Goal: Transaction & Acquisition: Download file/media

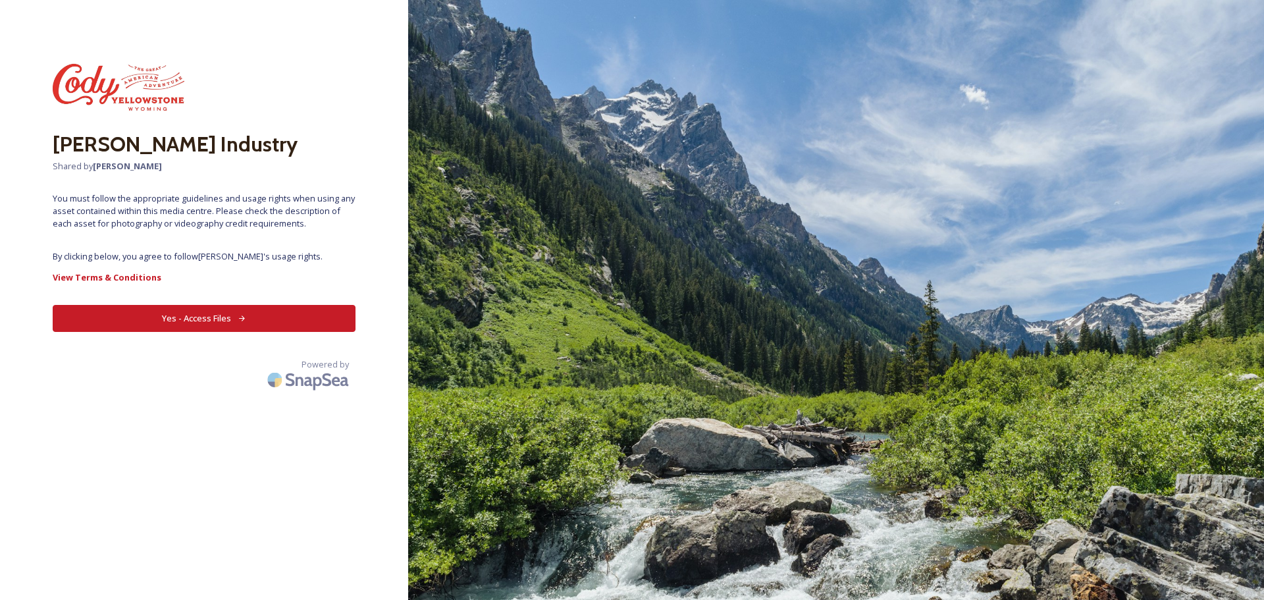
click at [236, 317] on button "Yes - Access Files" at bounding box center [204, 318] width 303 height 27
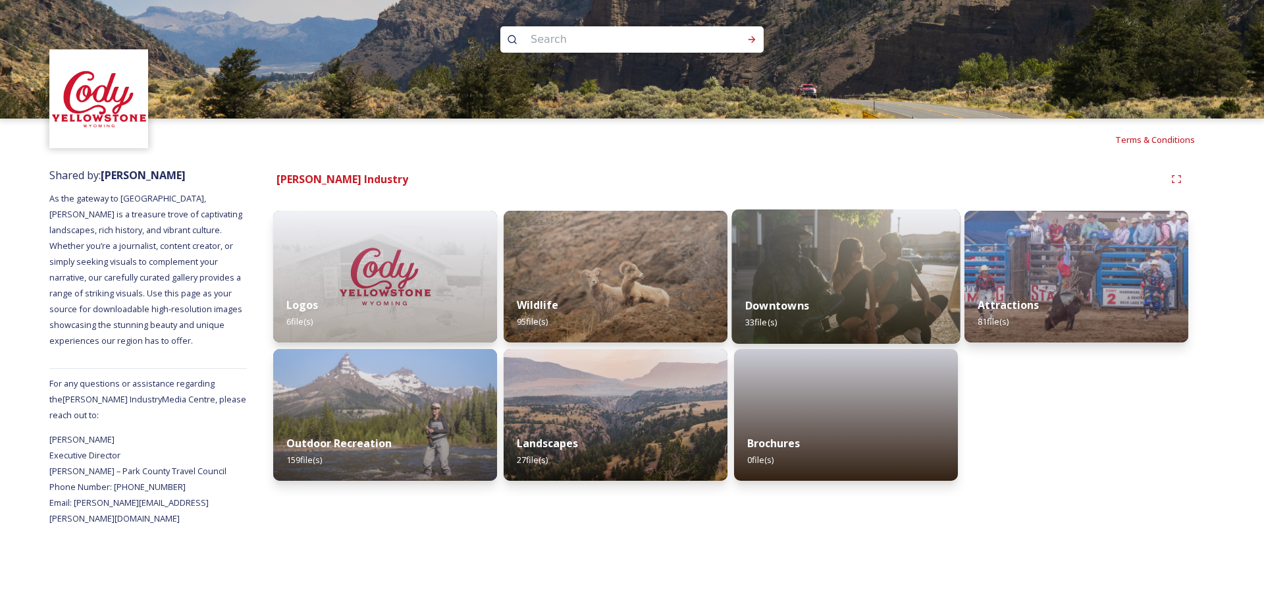
click at [878, 256] on img at bounding box center [846, 276] width 228 height 134
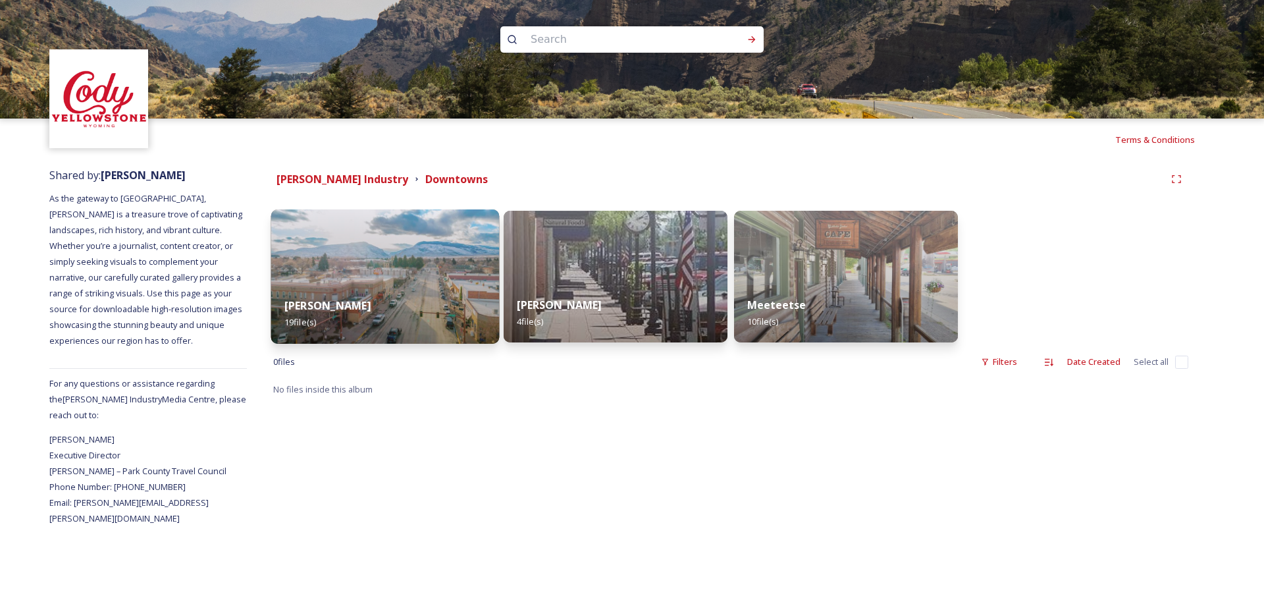
click at [444, 268] on img at bounding box center [385, 276] width 228 height 134
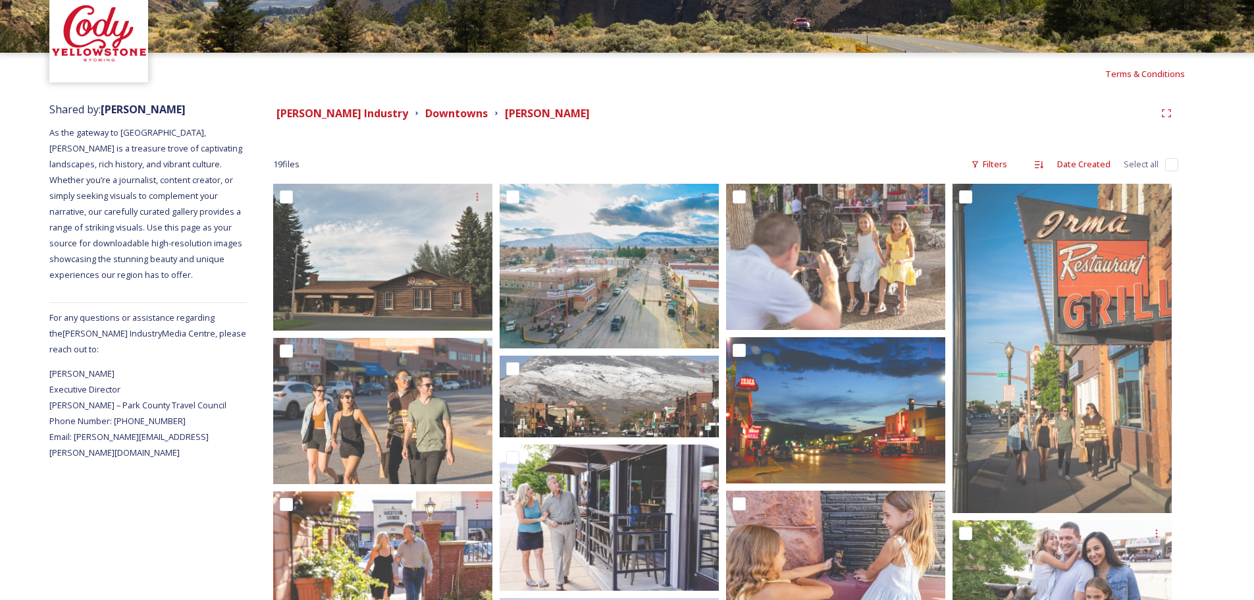
scroll to position [132, 0]
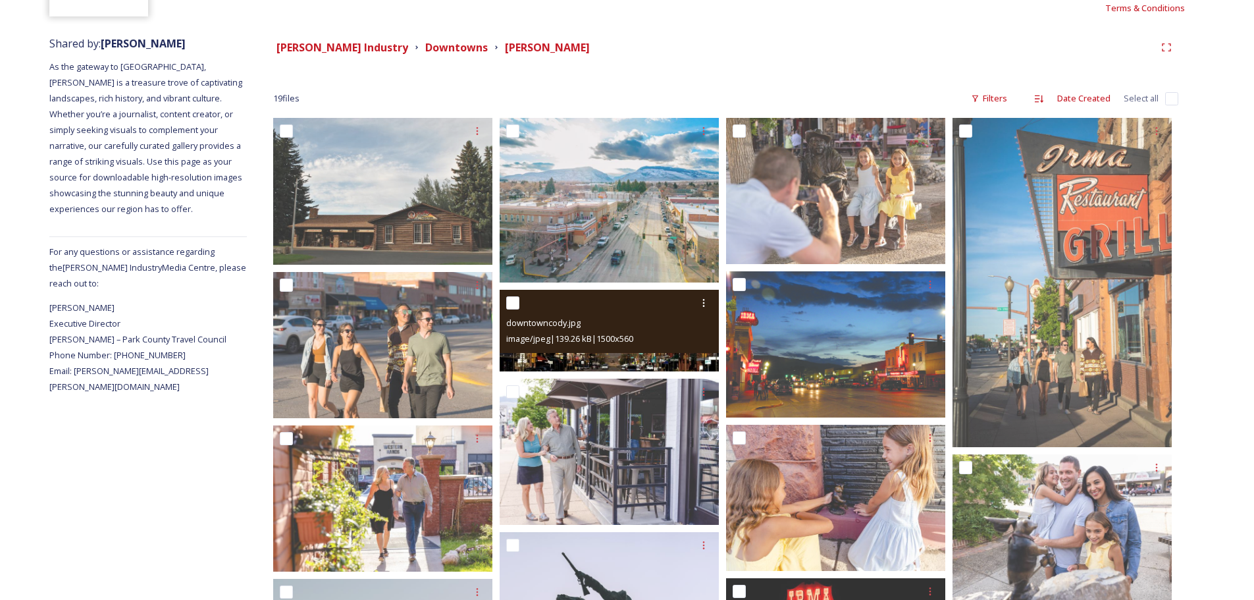
click at [601, 362] on img at bounding box center [609, 331] width 219 height 82
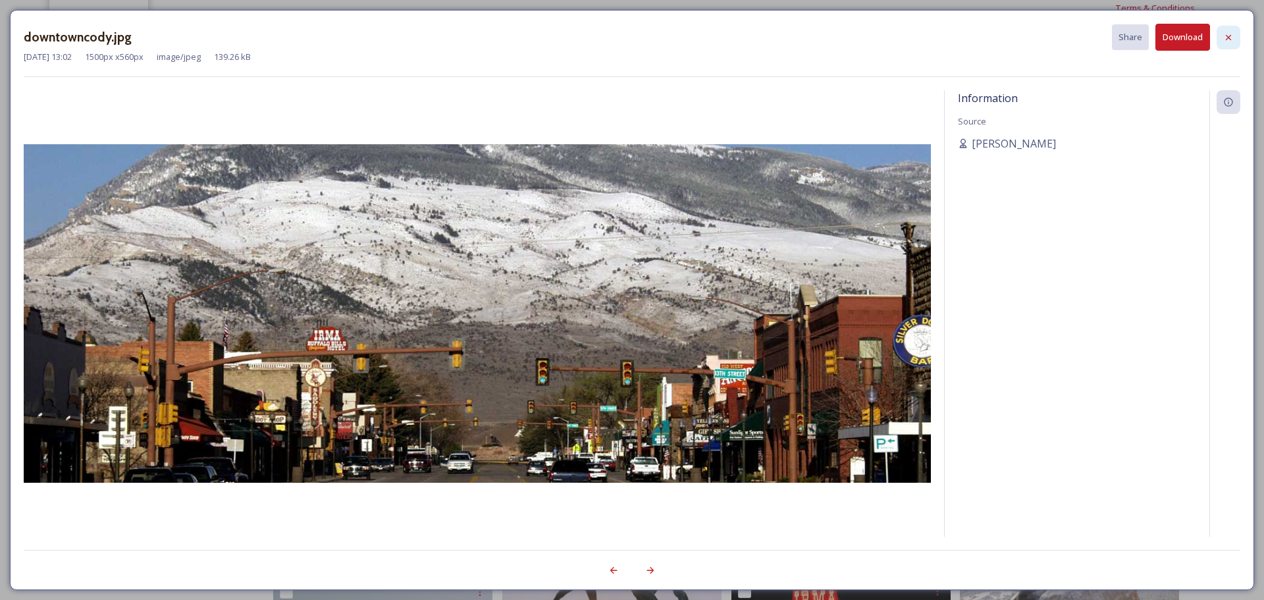
click at [1229, 37] on icon at bounding box center [1227, 36] width 5 height 5
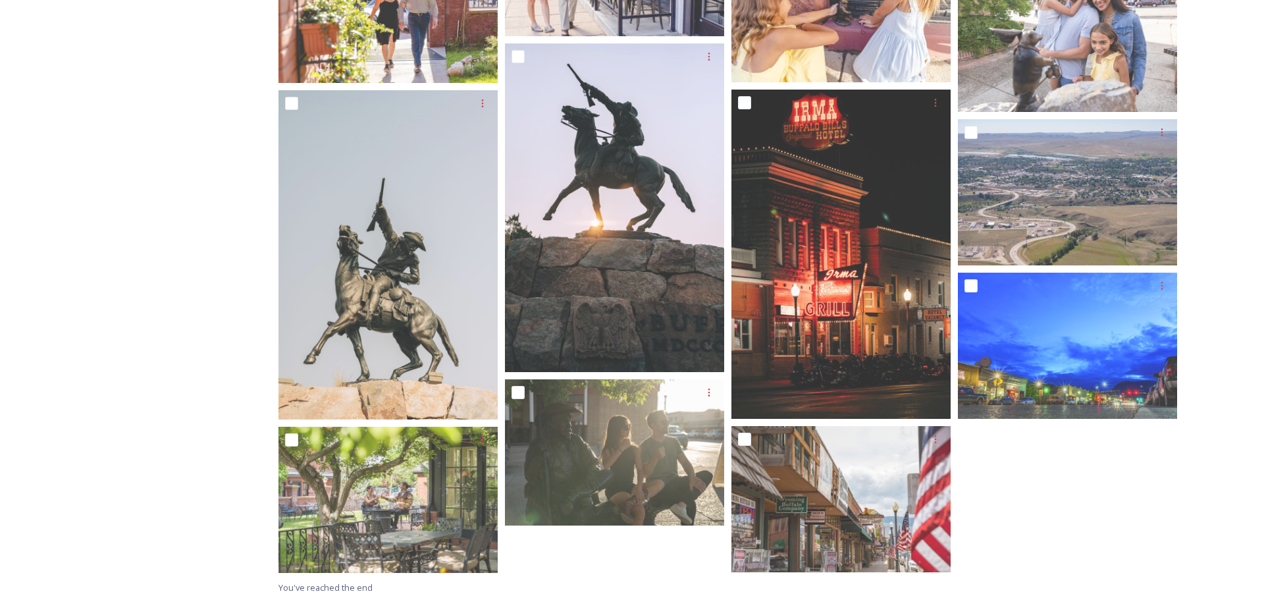
scroll to position [622, 0]
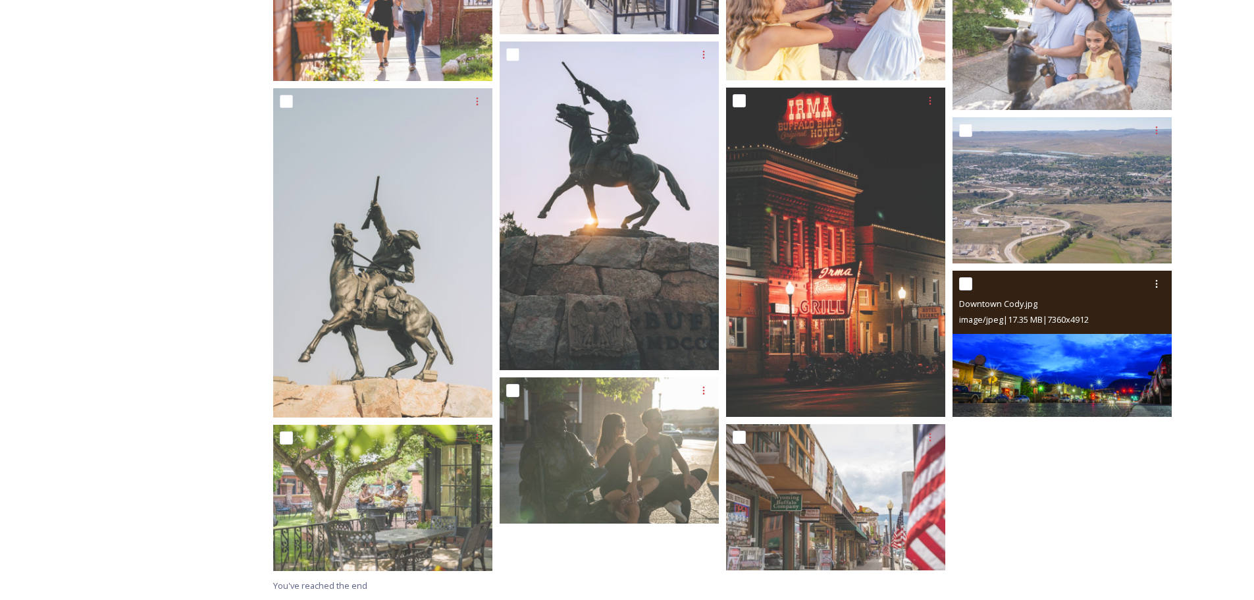
click at [1148, 359] on img at bounding box center [1061, 344] width 219 height 146
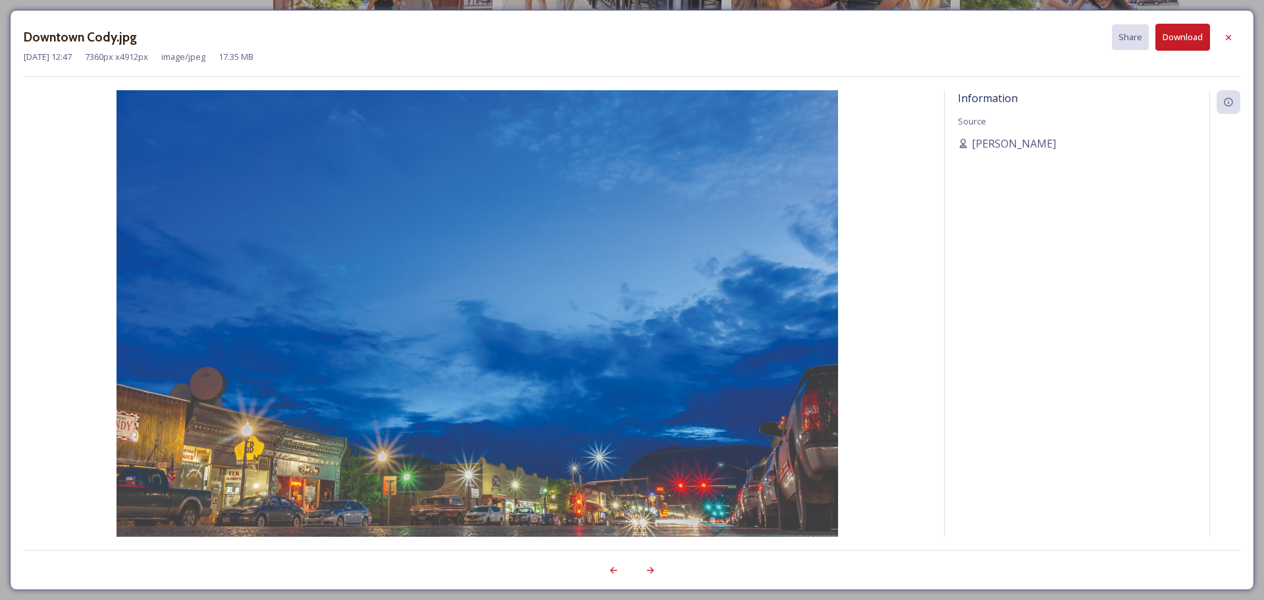
click at [1193, 38] on button "Download" at bounding box center [1182, 37] width 55 height 27
